Goal: Find contact information: Find contact information

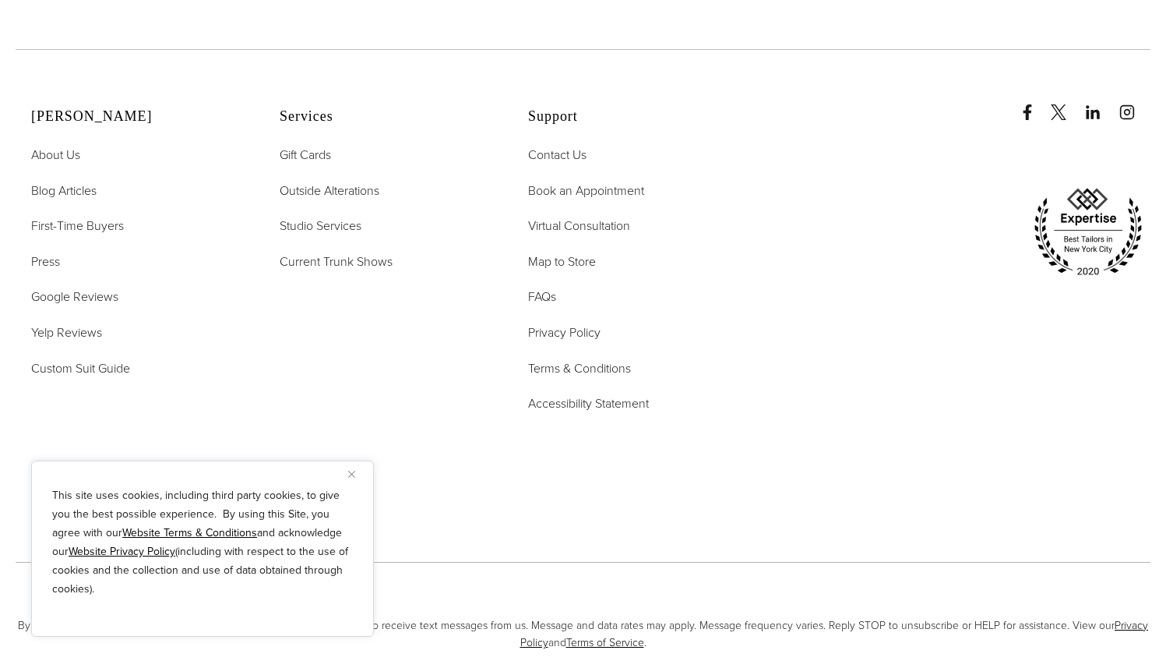
scroll to position [2867, 0]
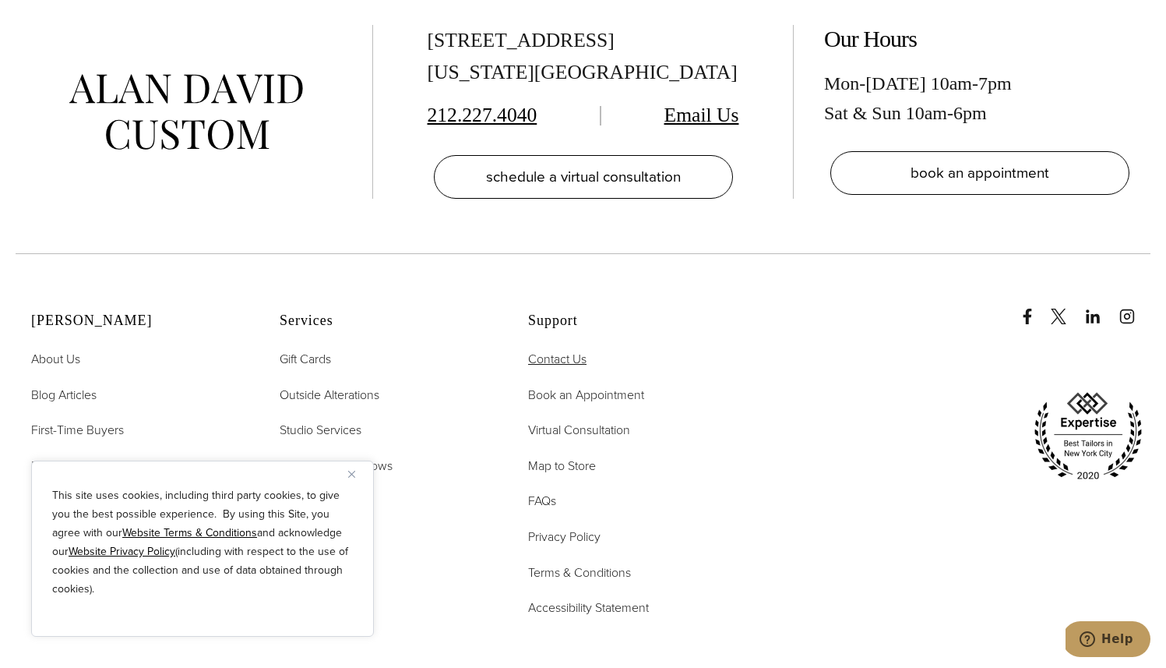
click at [567, 356] on span "Contact Us" at bounding box center [557, 359] width 58 height 18
